Goal: Information Seeking & Learning: Learn about a topic

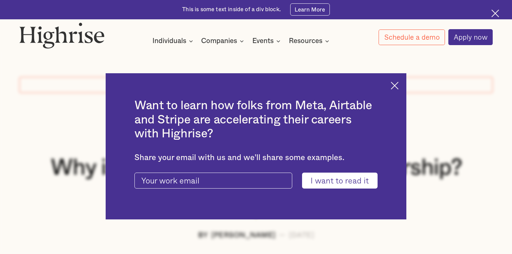
click at [79, 56] on div "Want to learn how folks from Meta, Airtable and Stripe are accelerating their c…" at bounding box center [256, 146] width 512 height 254
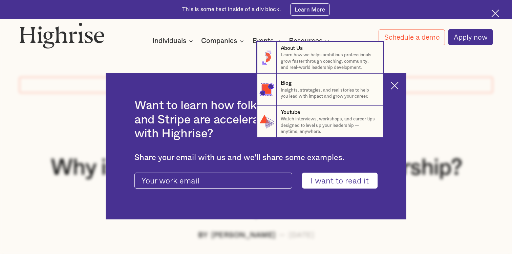
click at [394, 84] on nav "8 About Us Learn how we helps ambitious professionals grow faster through coach…" at bounding box center [256, 90] width 512 height 96
click at [399, 82] on nav "8 About Us Learn how we helps ambitious professionals grow faster through coach…" at bounding box center [256, 90] width 512 height 96
click at [445, 78] on nav "8 About Us Learn how we helps ambitious professionals grow faster through coach…" at bounding box center [256, 90] width 512 height 96
click at [395, 82] on nav "8 About Us Learn how we helps ambitious professionals grow faster through coach…" at bounding box center [256, 90] width 512 height 96
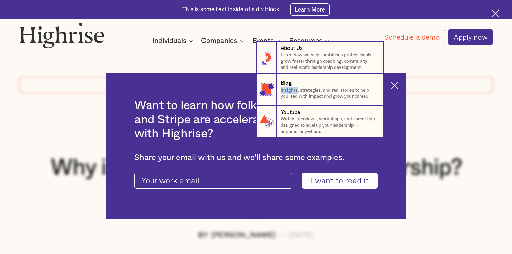
click at [395, 82] on nav "8 About Us Learn how we helps ambitious professionals grow faster through coach…" at bounding box center [256, 90] width 512 height 96
click at [395, 85] on nav "8 About Us Learn how we helps ambitious professionals grow faster through coach…" at bounding box center [256, 90] width 512 height 96
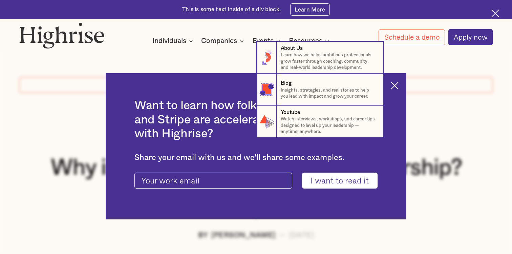
click at [393, 86] on nav "8 About Us Learn how we helps ambitious professionals grow faster through coach…" at bounding box center [256, 90] width 512 height 96
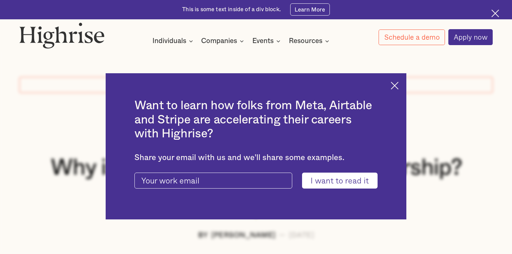
click at [393, 85] on img at bounding box center [395, 86] width 8 height 8
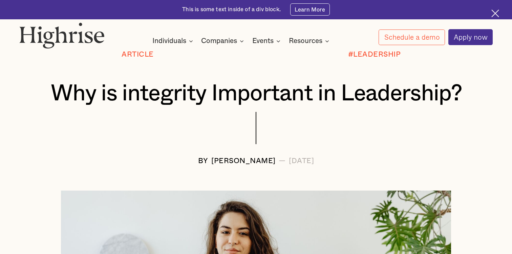
scroll to position [74, 0]
